Goal: Obtain resource: Download file/media

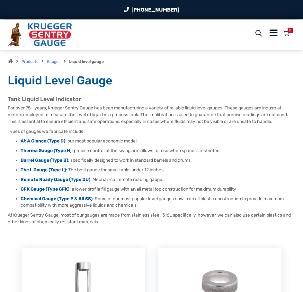
click at [209, 129] on p "Types of gauges we fabricate include:" at bounding box center [151, 131] width 287 height 7
click at [61, 142] on strong "At A Glance (Type D)" at bounding box center [43, 140] width 45 height 5
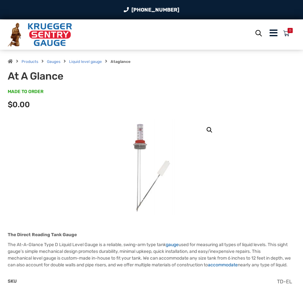
click at [272, 36] on icon "Menu Icon" at bounding box center [273, 33] width 8 height 9
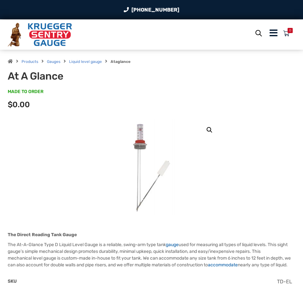
click at [270, 37] on icon "Menu Icon" at bounding box center [273, 33] width 8 height 9
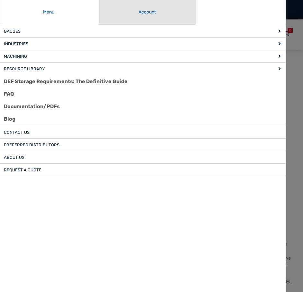
click at [36, 67] on span "Resource Library" at bounding box center [24, 68] width 41 height 5
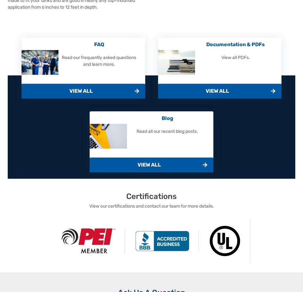
scroll to position [257, 0]
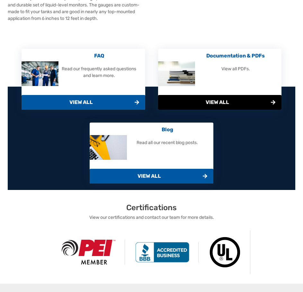
click at [205, 104] on span "View All" at bounding box center [220, 102] width 124 height 15
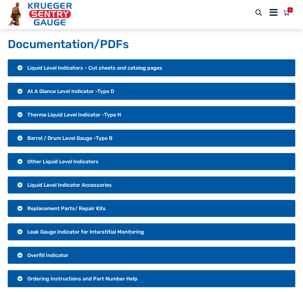
scroll to position [32, 0]
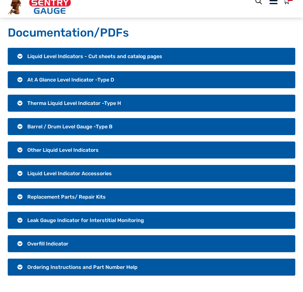
click at [97, 218] on span "Leak Gauge Indicator for Interstitial Monitoring" at bounding box center [85, 220] width 116 height 6
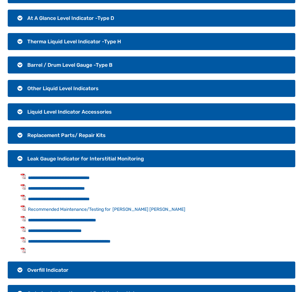
scroll to position [96, 0]
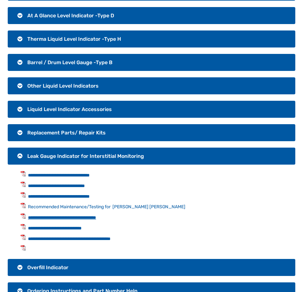
click at [72, 218] on link "**********" at bounding box center [62, 217] width 68 height 4
click at [14, 154] on h3 "Leak Gauge Indicator for Interstitial Monitoring" at bounding box center [151, 156] width 287 height 17
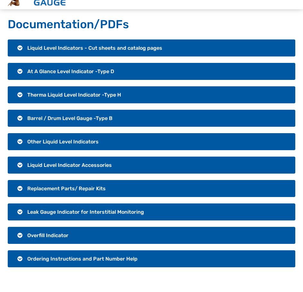
scroll to position [32, 0]
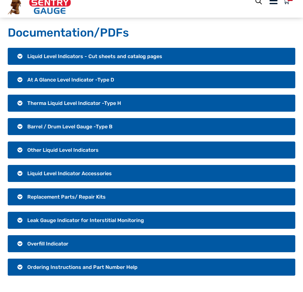
click at [44, 77] on span "At A Glance Level Indicator -Type D" at bounding box center [70, 80] width 87 height 6
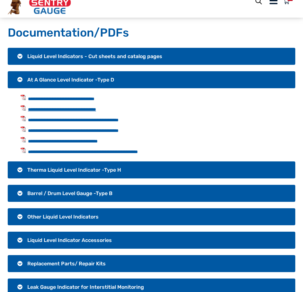
click at [96, 108] on link "**********" at bounding box center [62, 109] width 68 height 4
click at [96, 107] on link "**********" at bounding box center [62, 109] width 68 height 4
